Goal: Information Seeking & Learning: Learn about a topic

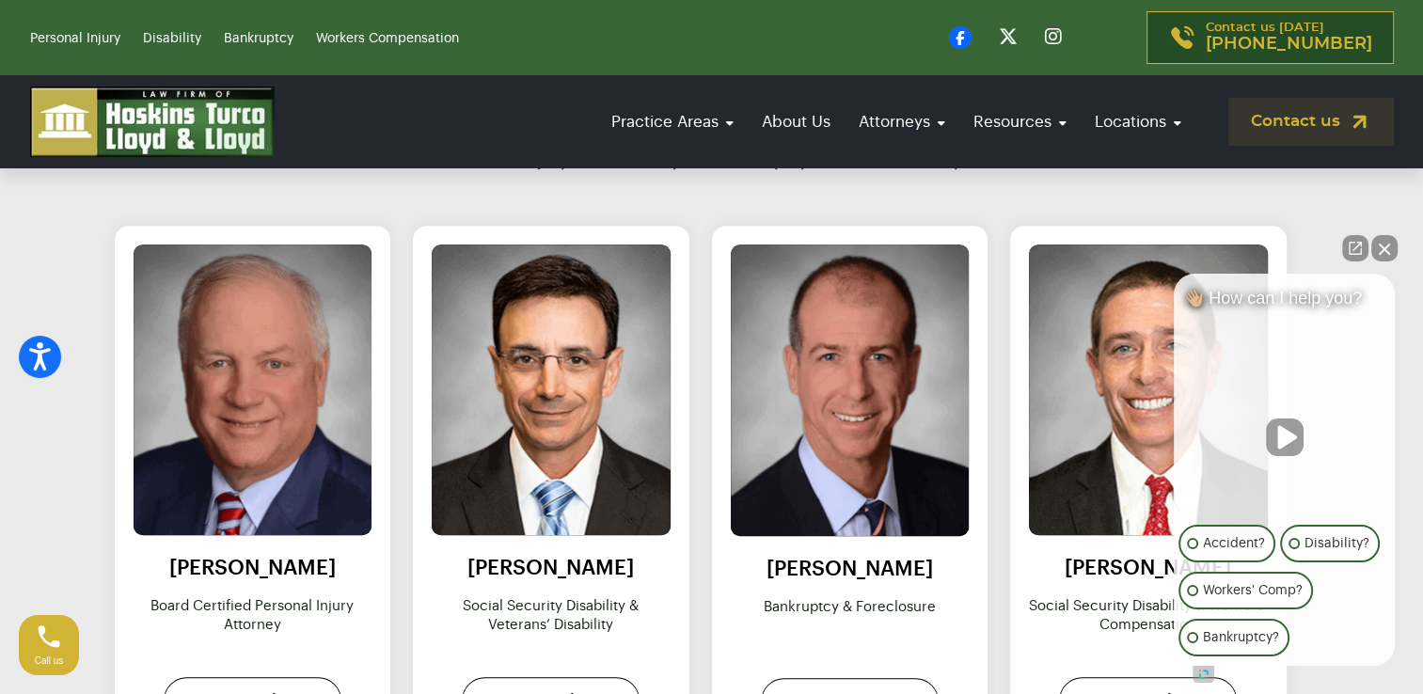
scroll to position [841, 0]
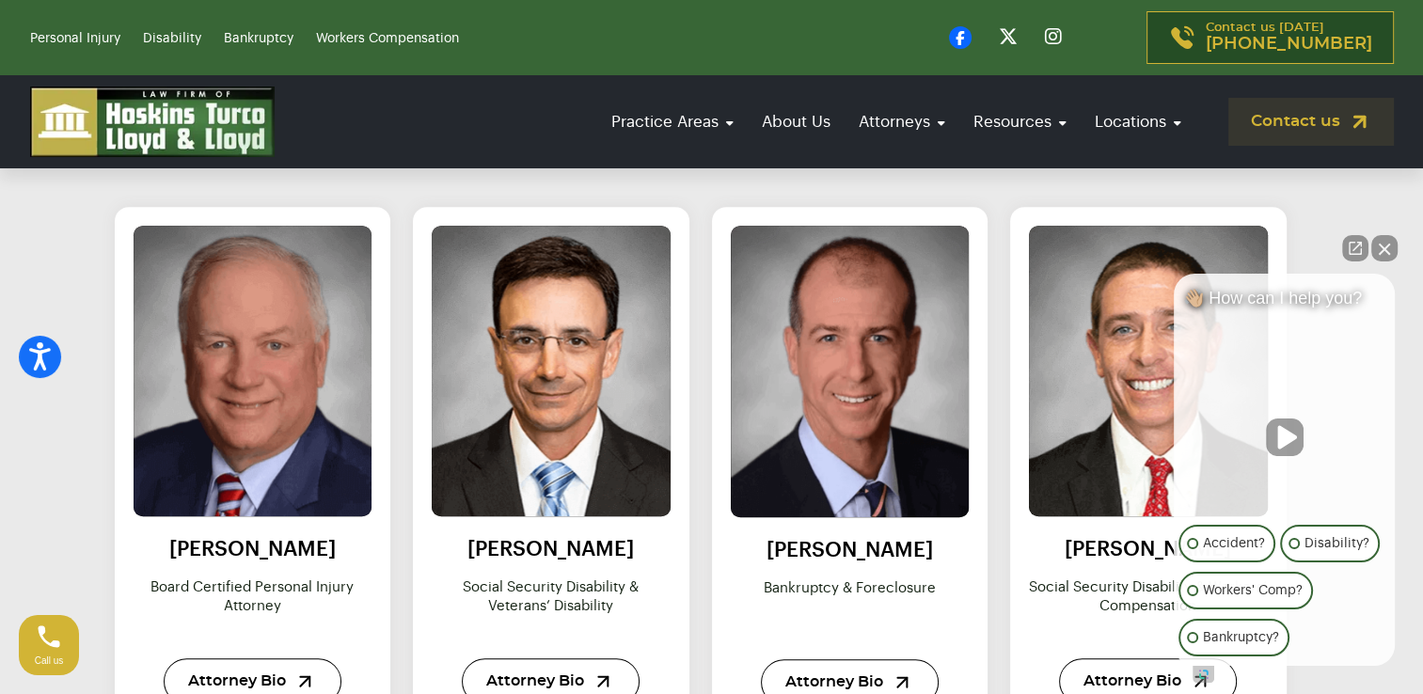
click at [1387, 243] on button "Close Intaker Chat Widget" at bounding box center [1384, 248] width 26 height 26
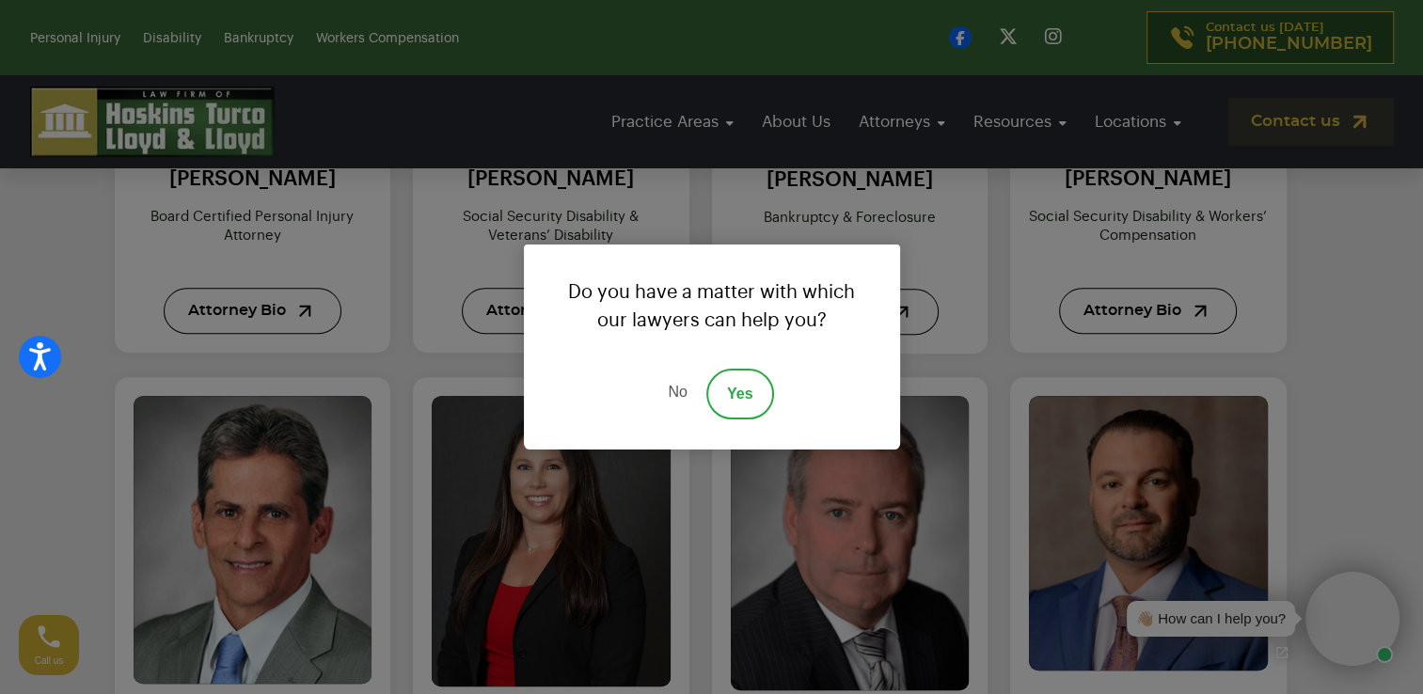
scroll to position [1225, 0]
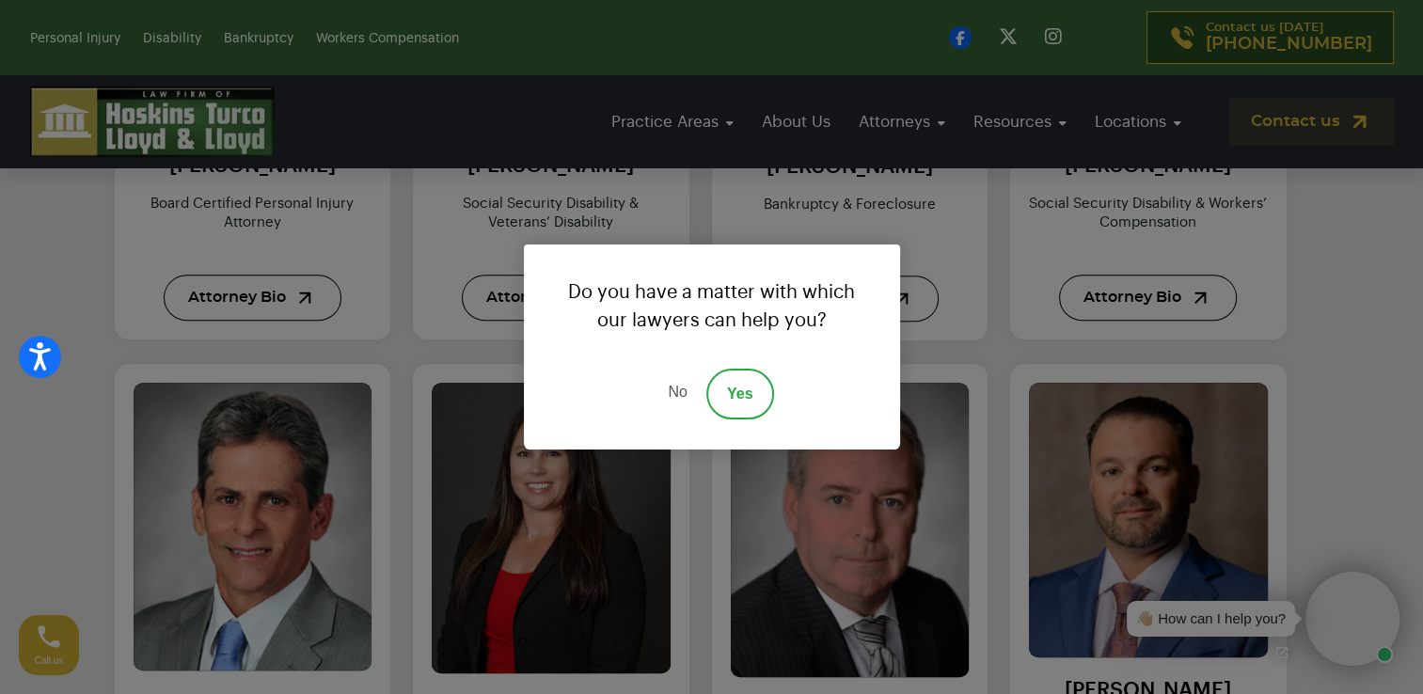
click at [679, 397] on link "No" at bounding box center [677, 394] width 56 height 51
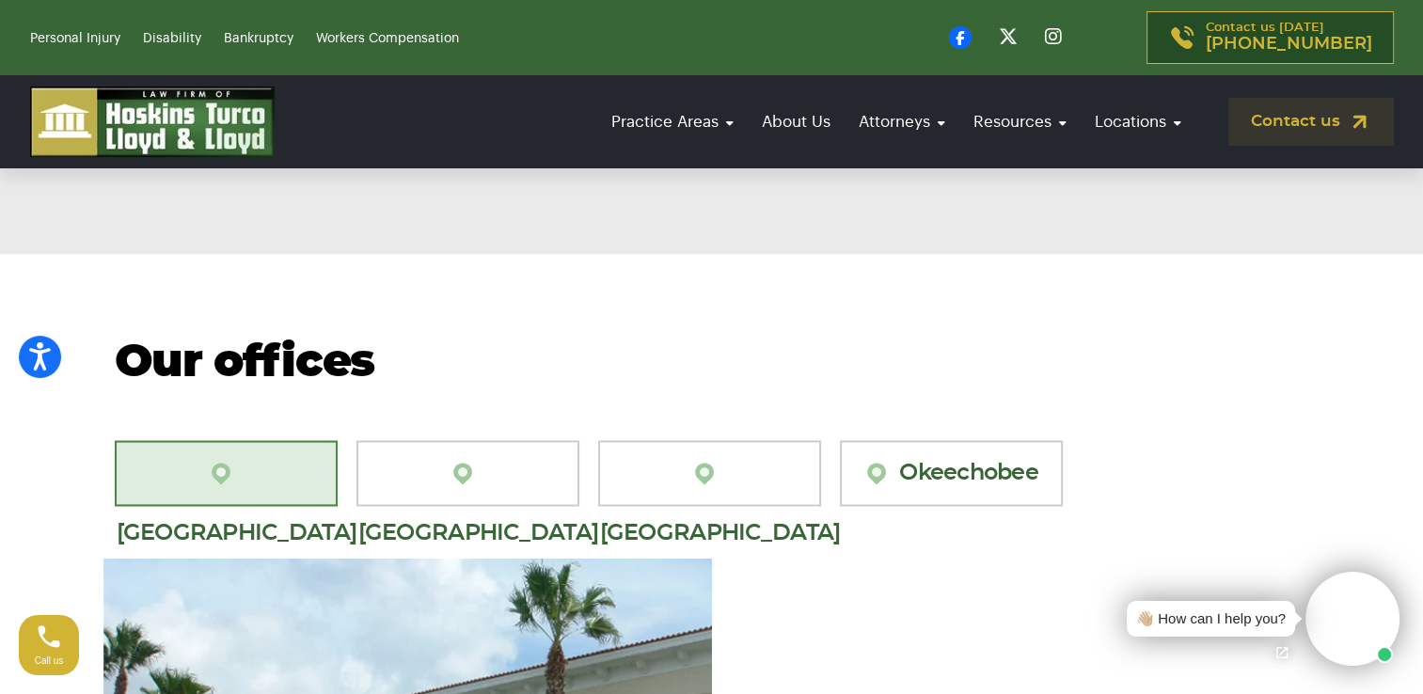
scroll to position [3029, 0]
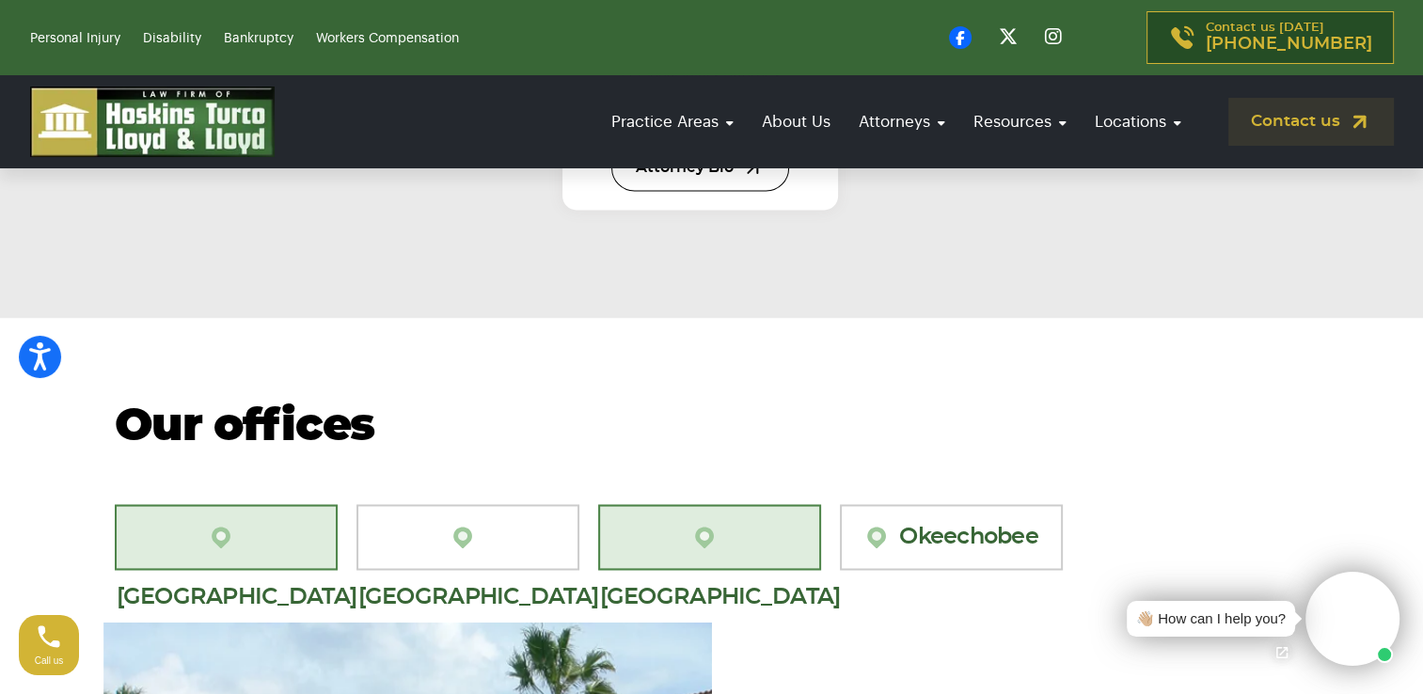
click at [675, 504] on link "[GEOGRAPHIC_DATA]" at bounding box center [709, 537] width 223 height 66
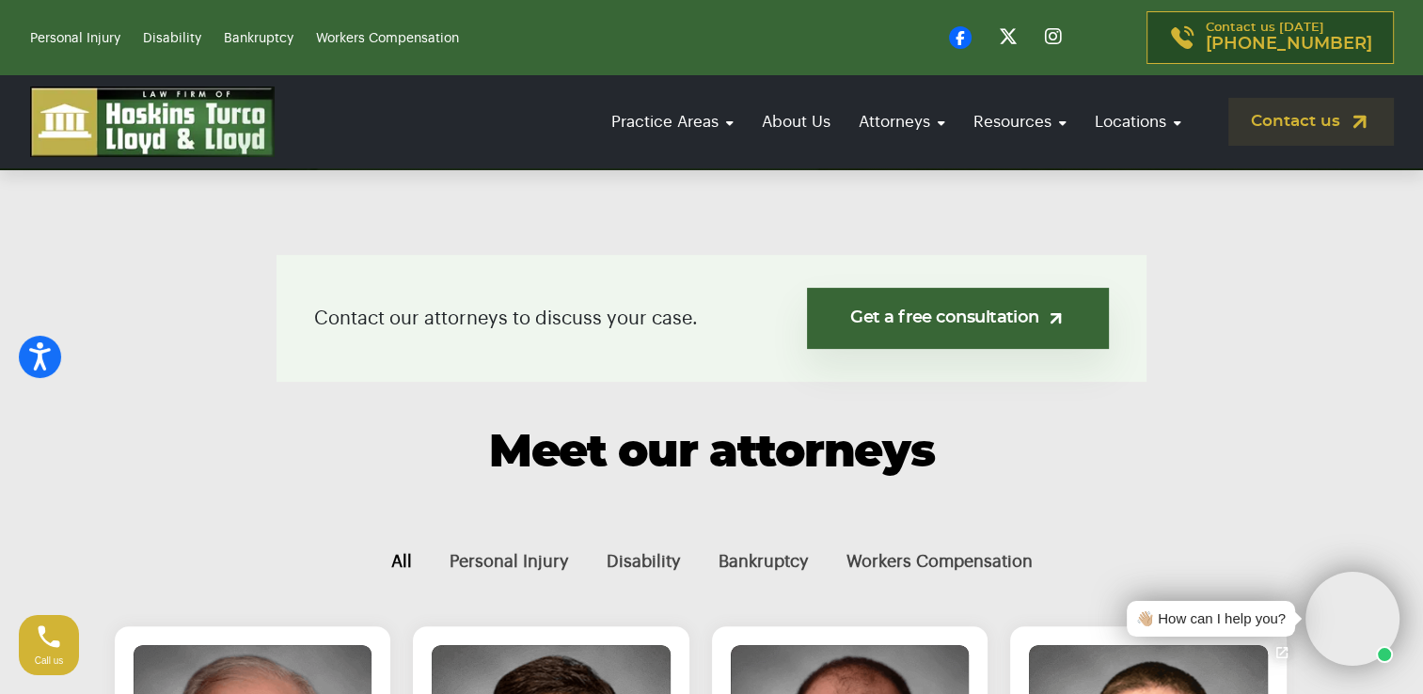
scroll to position [326, 0]
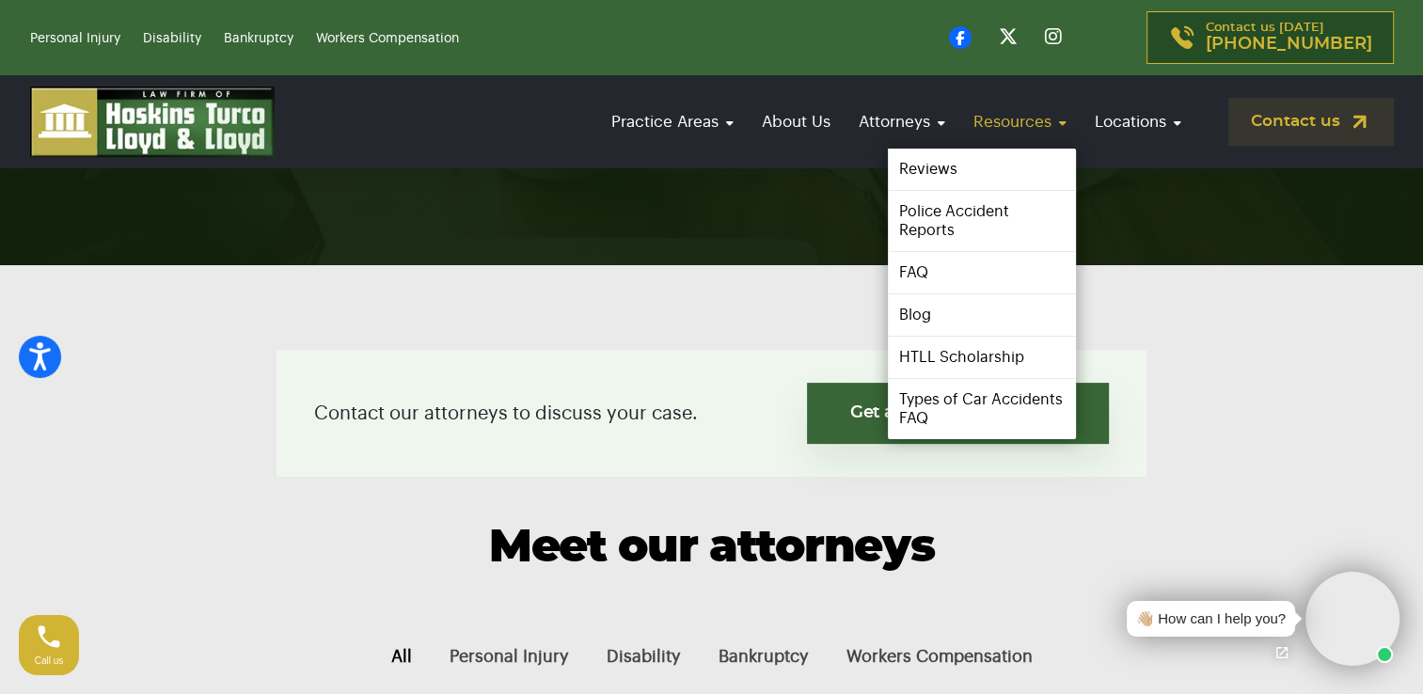
click at [1054, 130] on link "Resources" at bounding box center [1020, 122] width 112 height 54
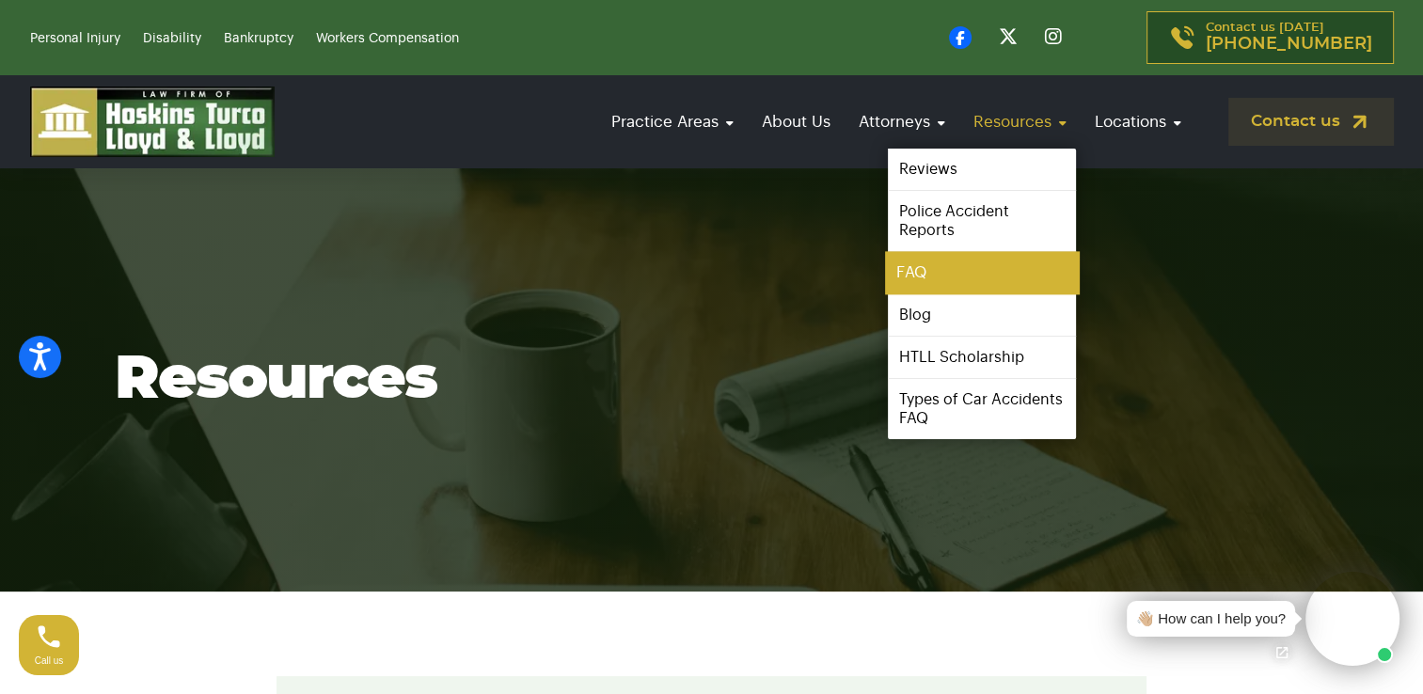
click at [911, 270] on link "FAQ" at bounding box center [982, 273] width 194 height 42
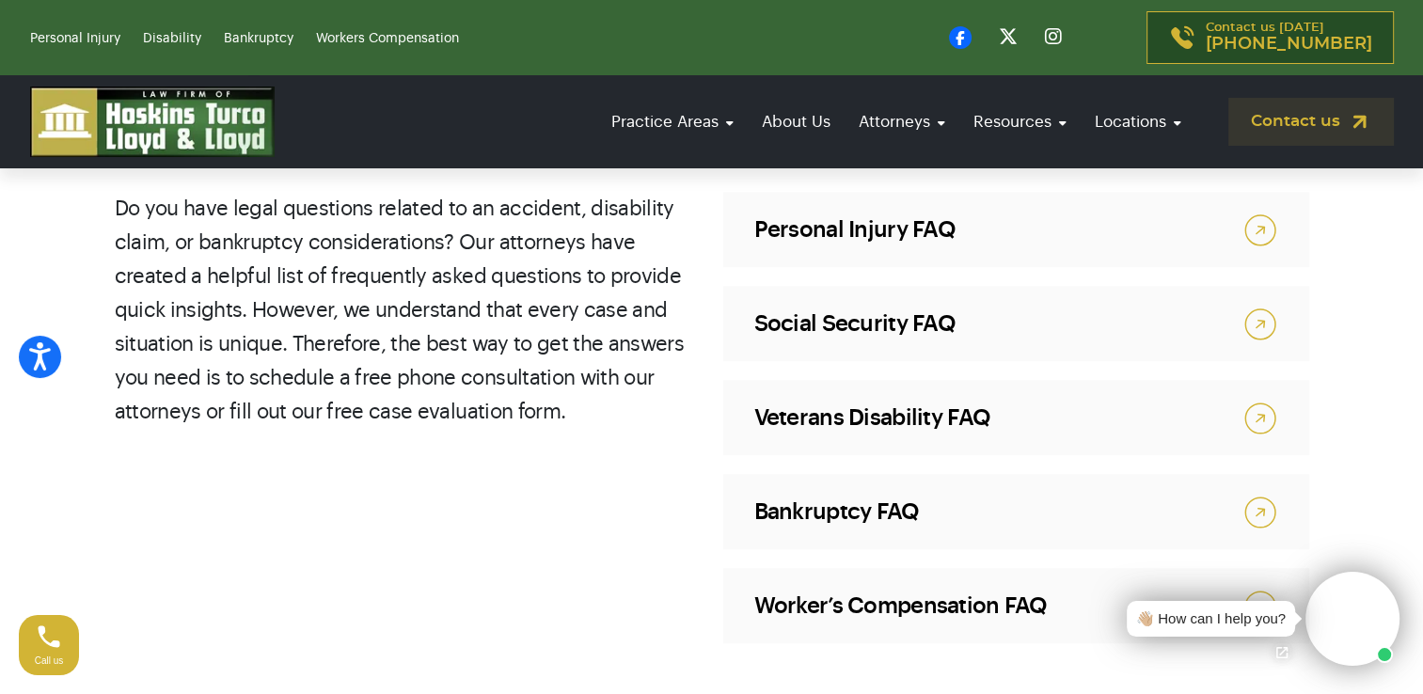
scroll to position [1179, 0]
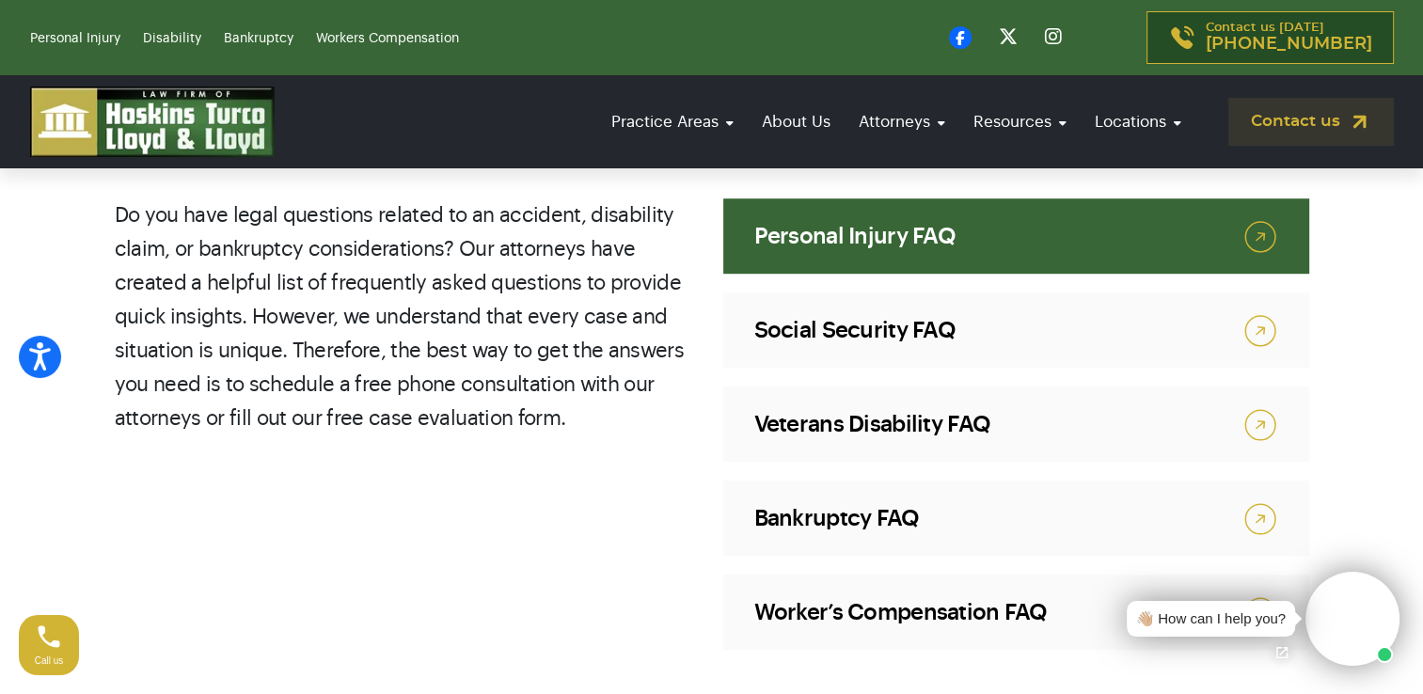
click at [1264, 242] on img at bounding box center [1261, 236] width 36 height 37
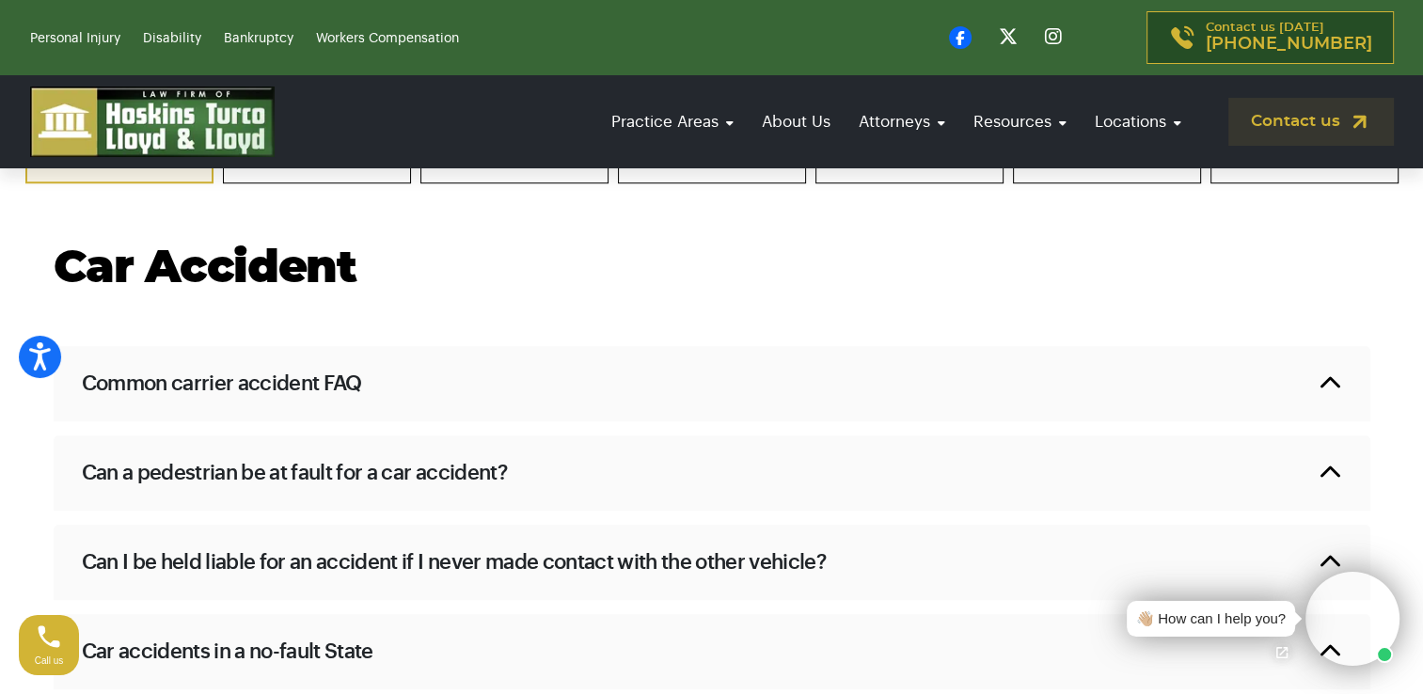
scroll to position [1114, 0]
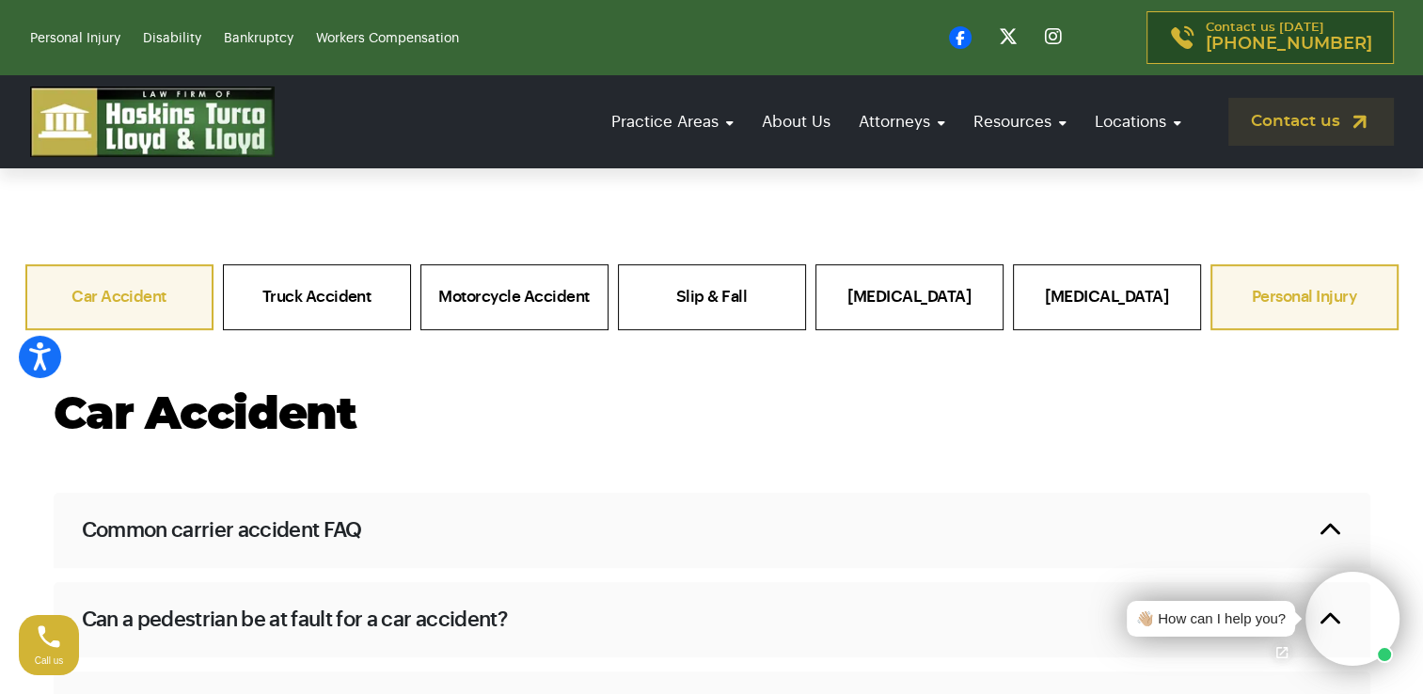
click at [1299, 294] on link "Personal Injury" at bounding box center [1305, 297] width 188 height 66
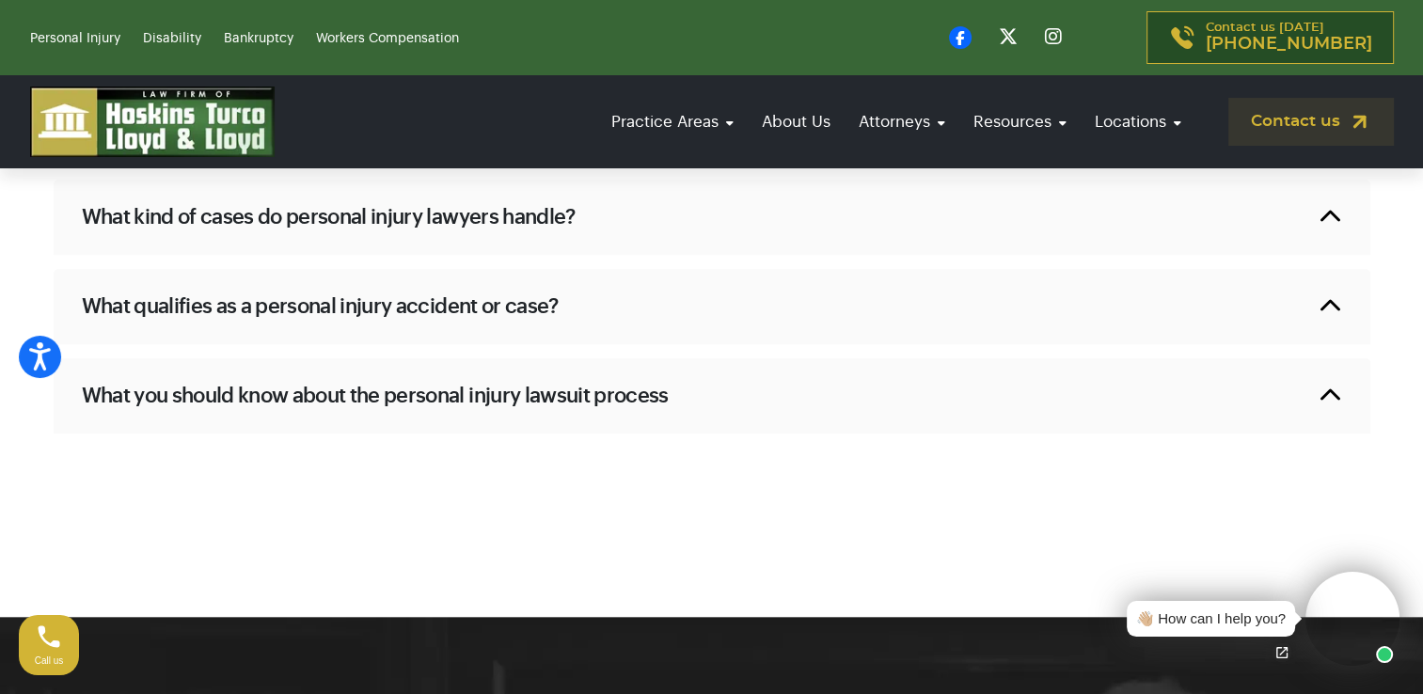
scroll to position [1593, 0]
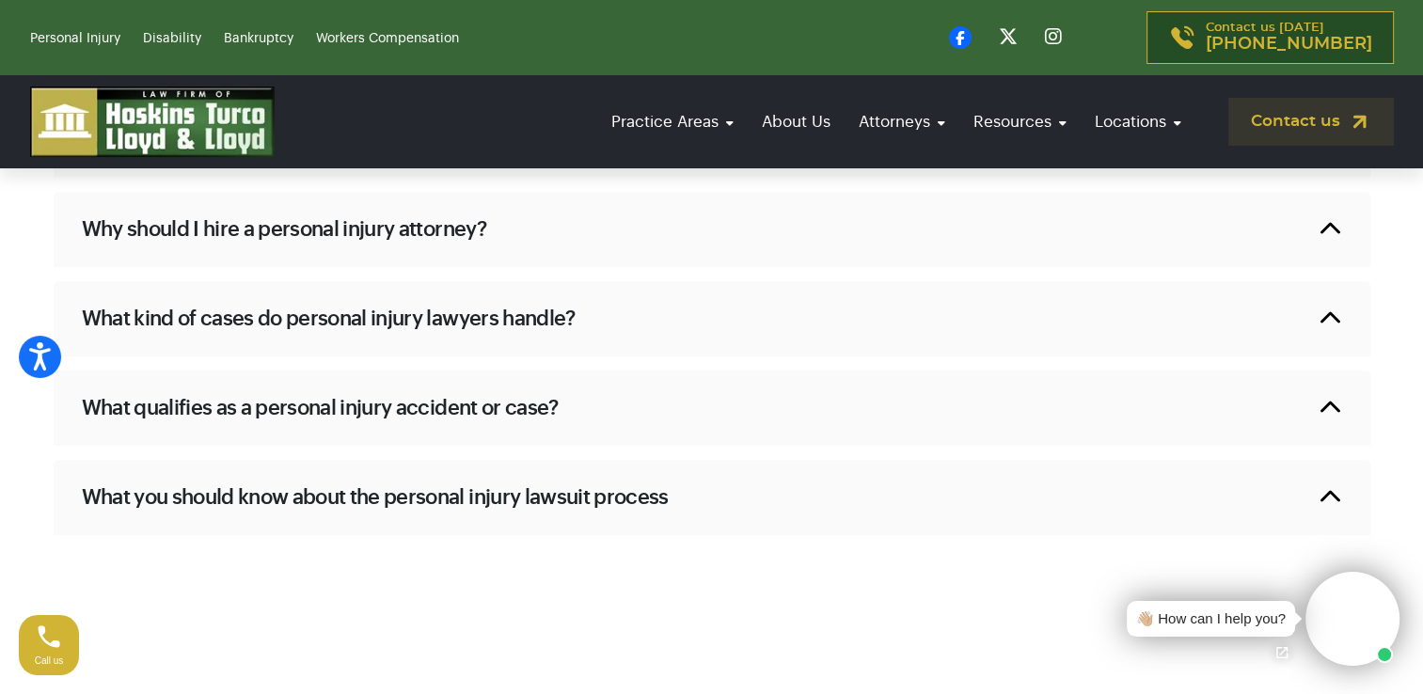
click at [1333, 497] on div "What you should know about the personal injury lawsuit process" at bounding box center [712, 497] width 1317 height 75
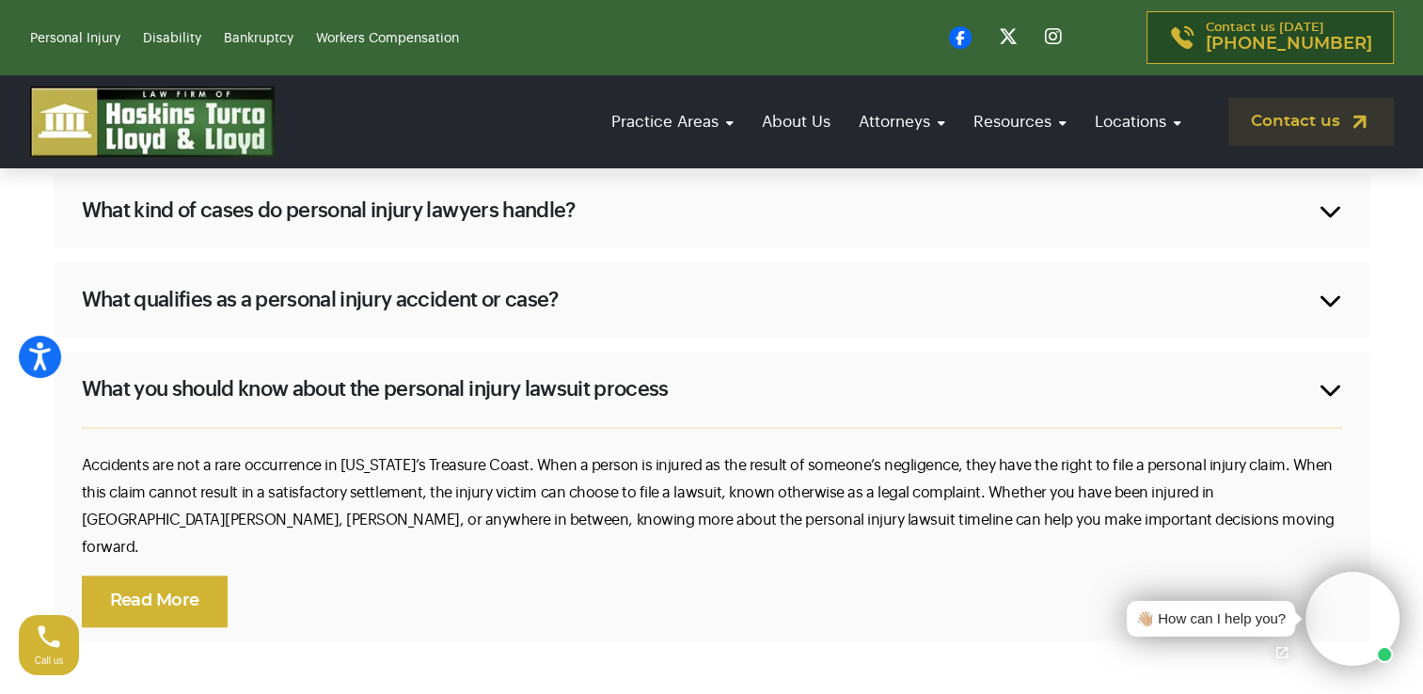
scroll to position [1714, 0]
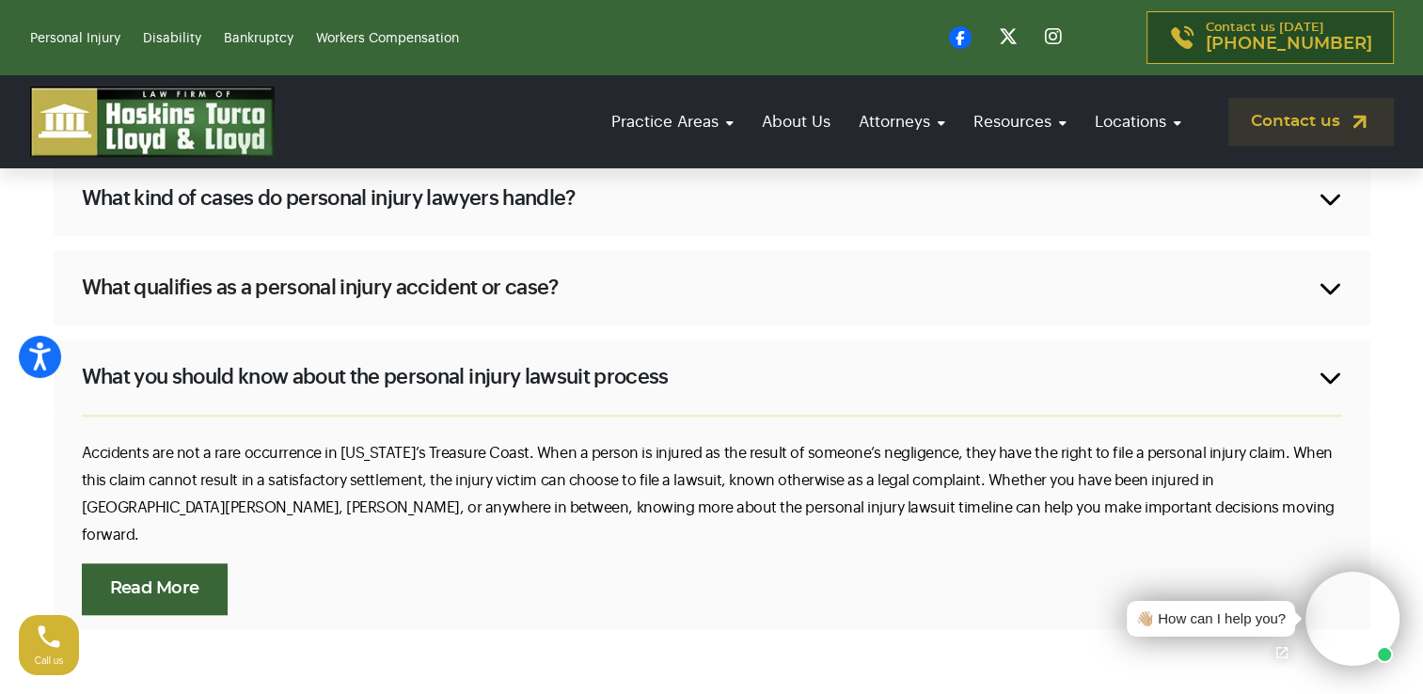
click at [206, 578] on link "Read More" at bounding box center [155, 589] width 146 height 52
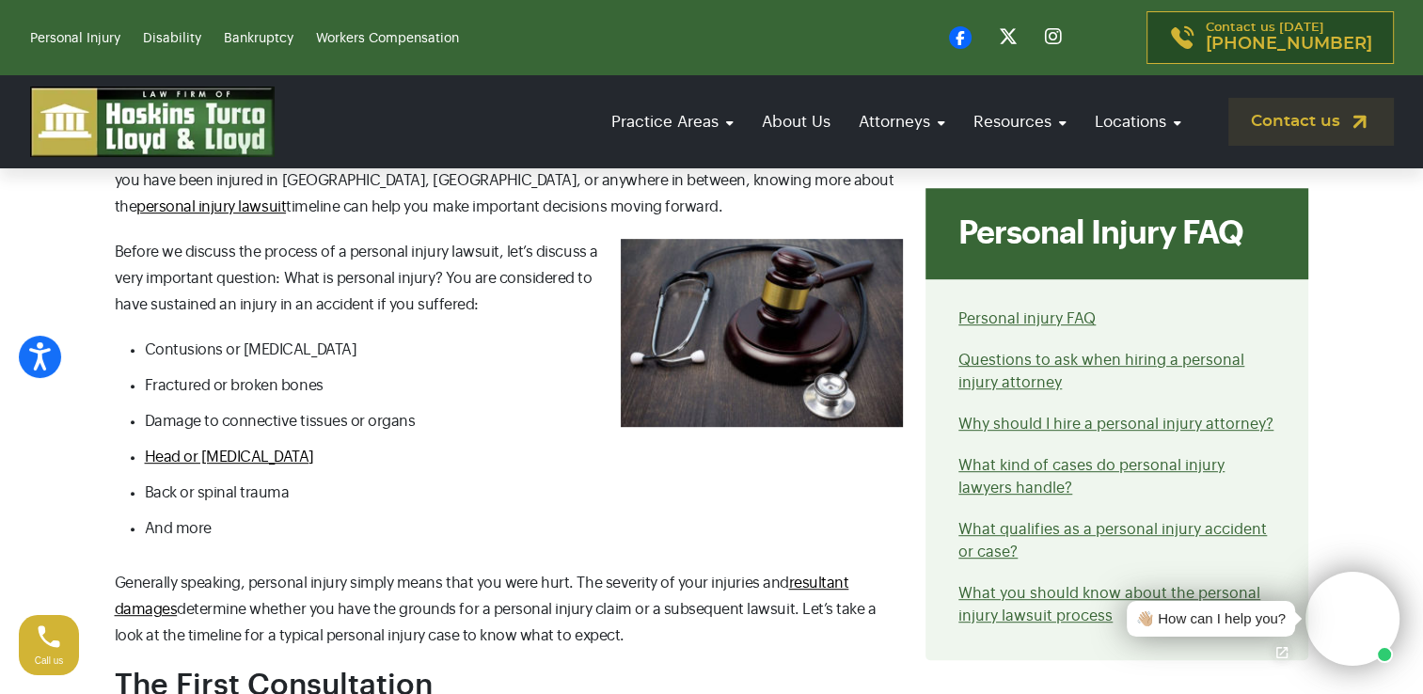
scroll to position [839, 0]
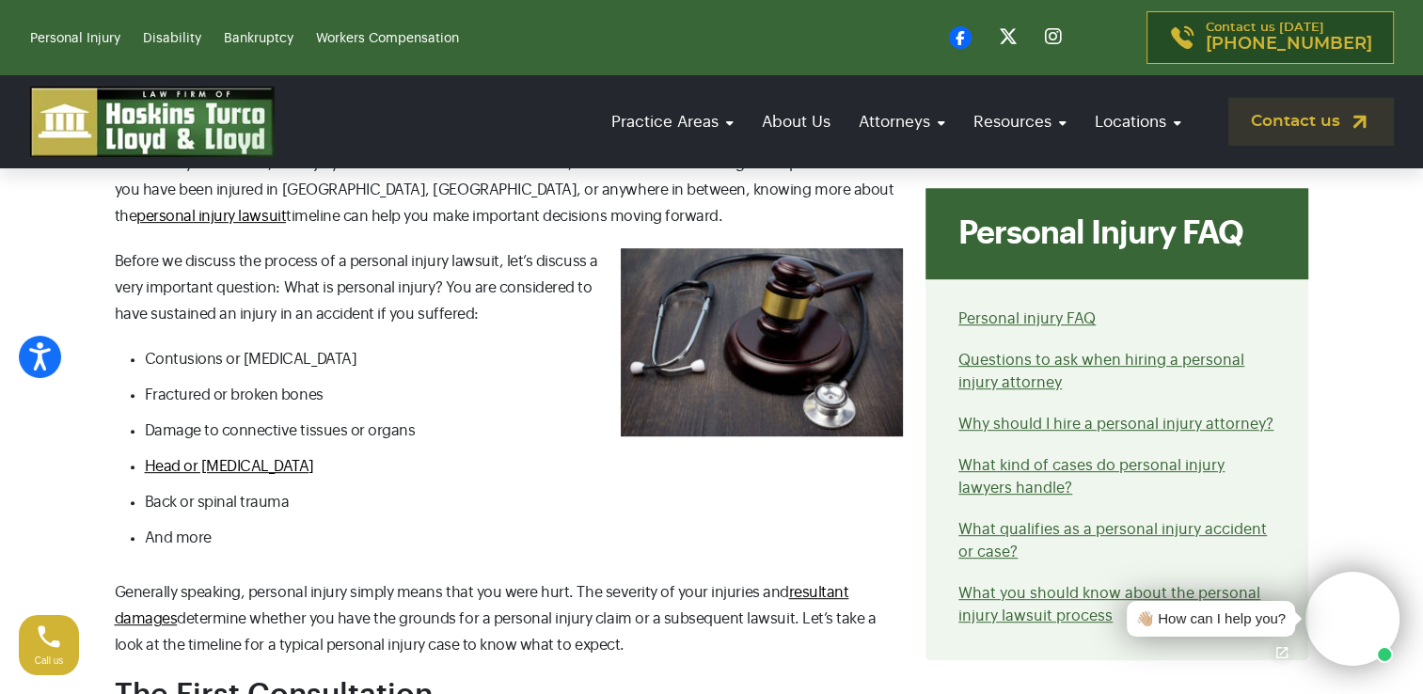
click at [278, 431] on span "Damage to connective tissues or organs" at bounding box center [280, 430] width 271 height 15
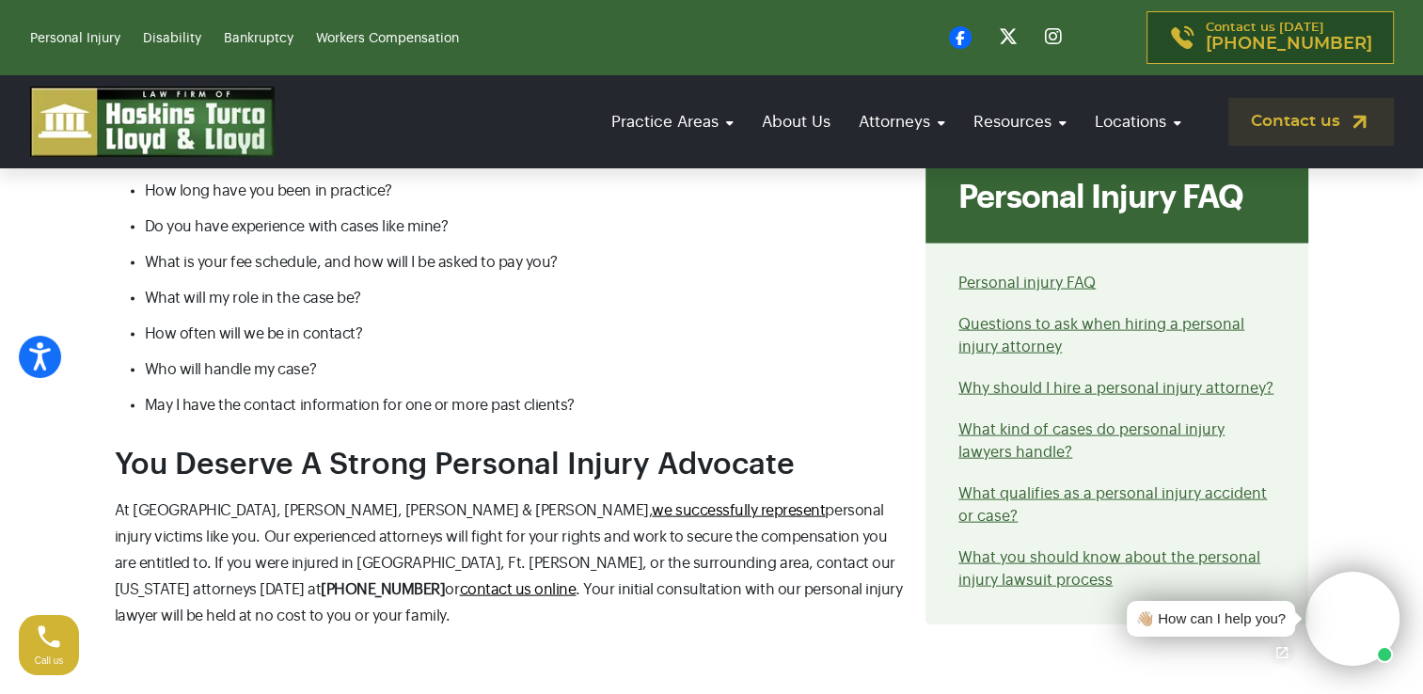
scroll to position [3894, 0]
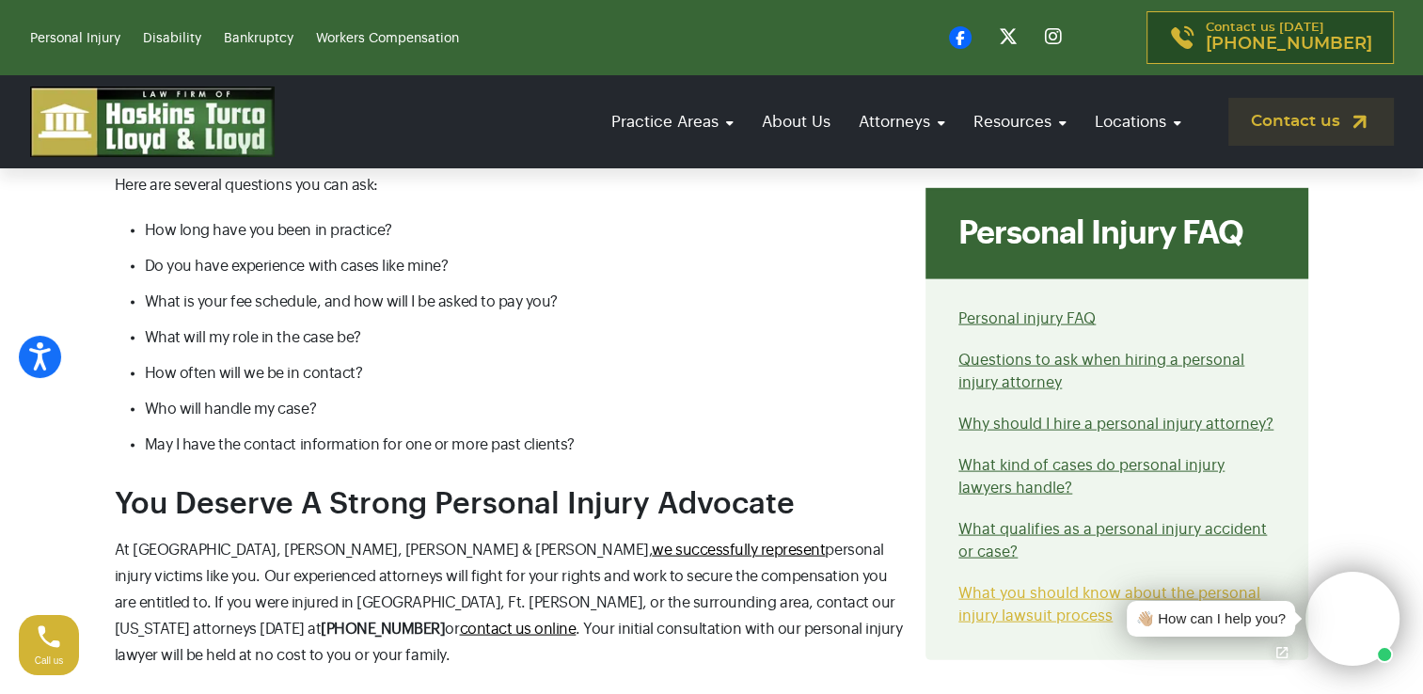
click at [1102, 586] on link "What you should know about the personal injury lawsuit process" at bounding box center [1110, 605] width 302 height 38
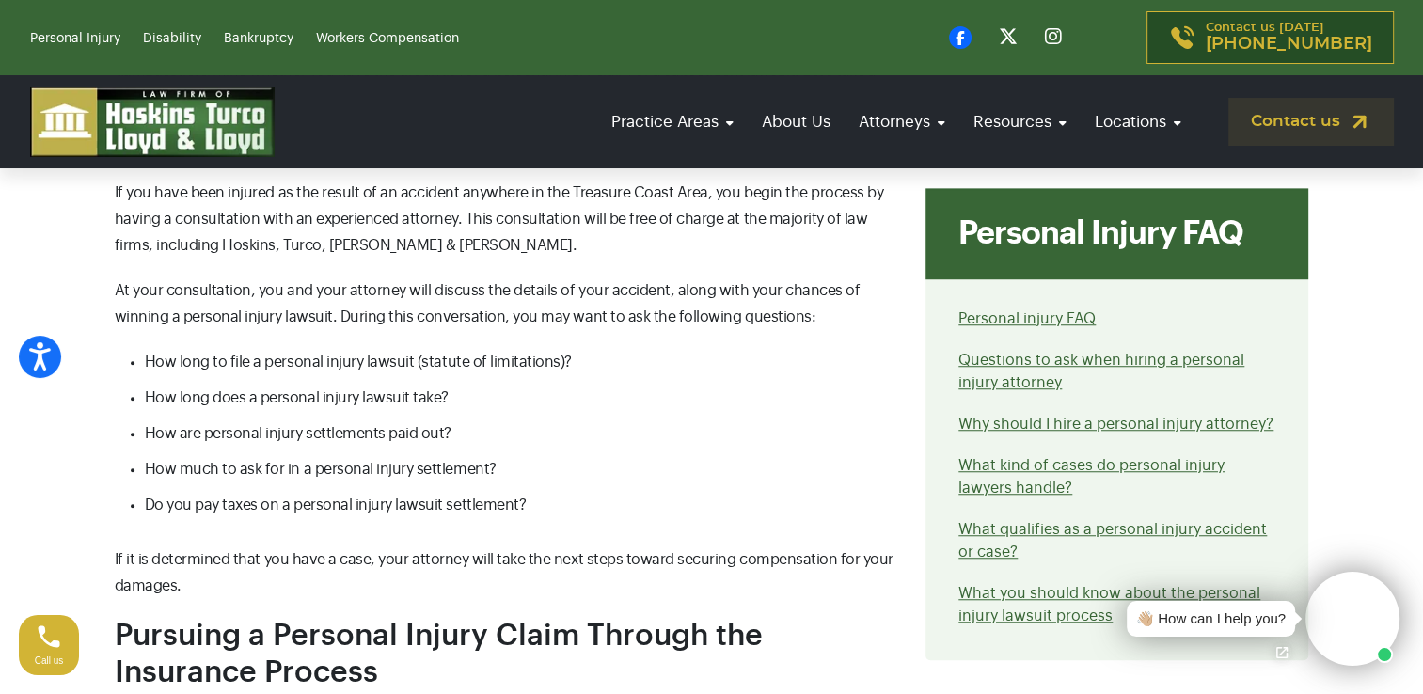
scroll to position [1528, 0]
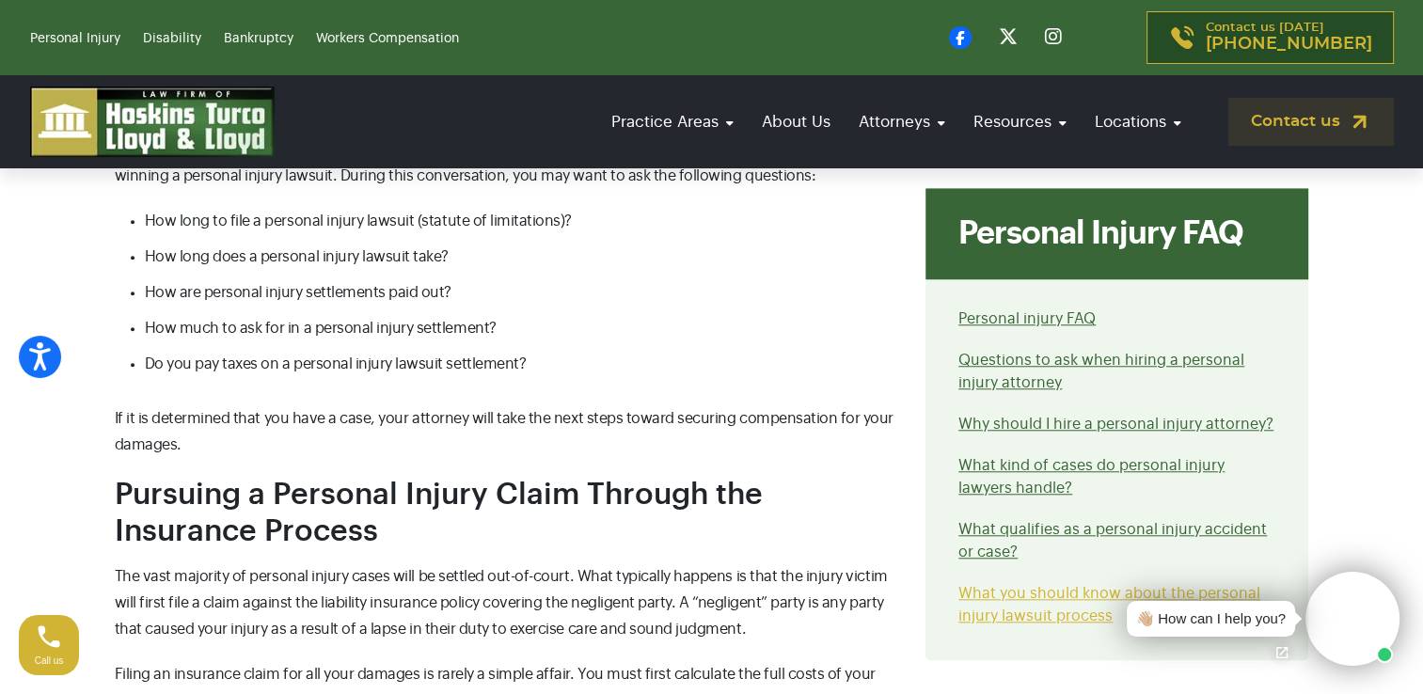
click at [1016, 591] on link "What you should know about the personal injury lawsuit process" at bounding box center [1110, 605] width 302 height 38
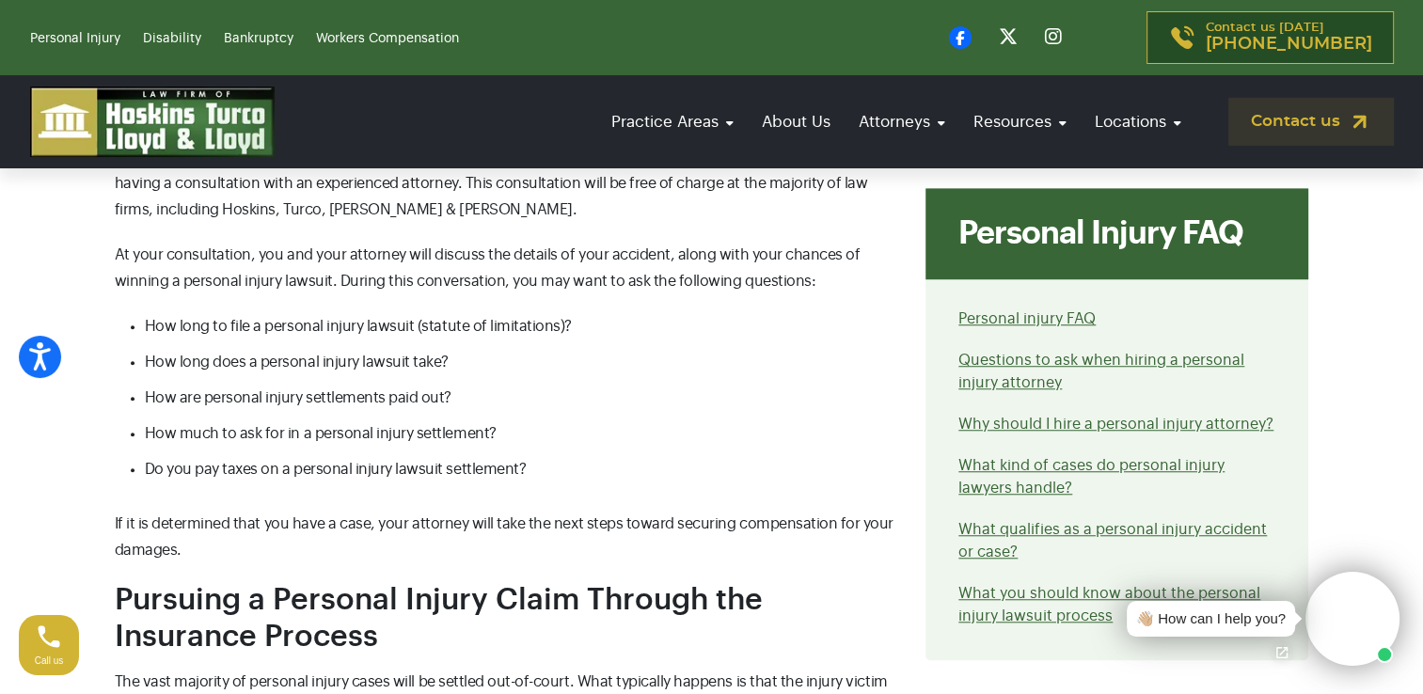
scroll to position [1432, 0]
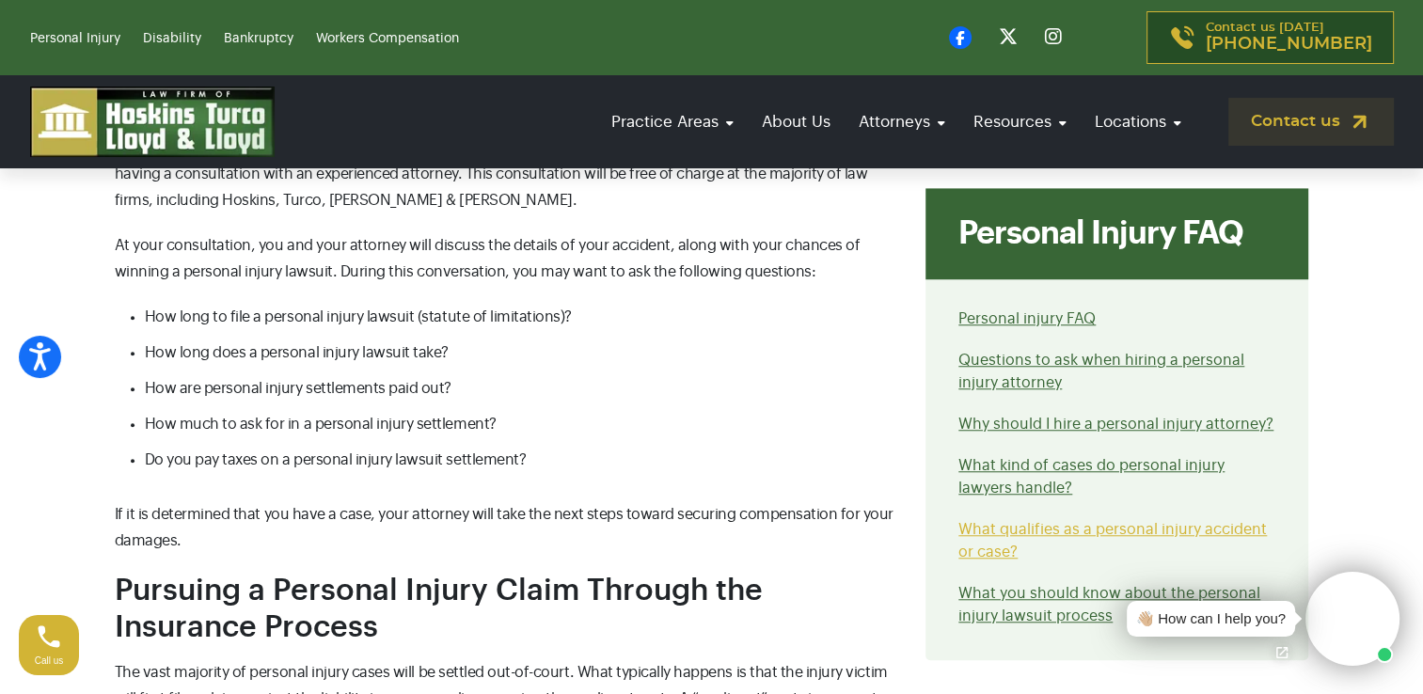
click at [1012, 536] on link "What qualifies as a personal injury accident or case?" at bounding box center [1113, 541] width 309 height 38
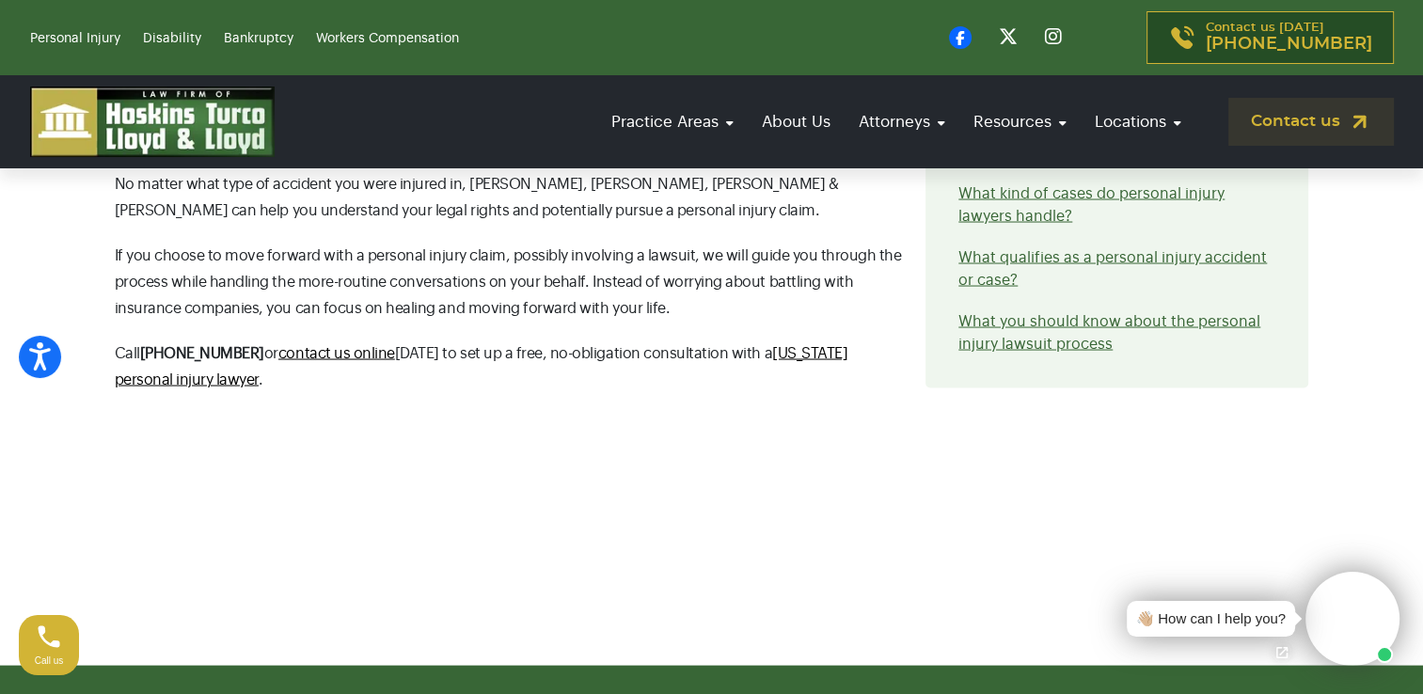
scroll to position [343, 0]
